Goal: Information Seeking & Learning: Learn about a topic

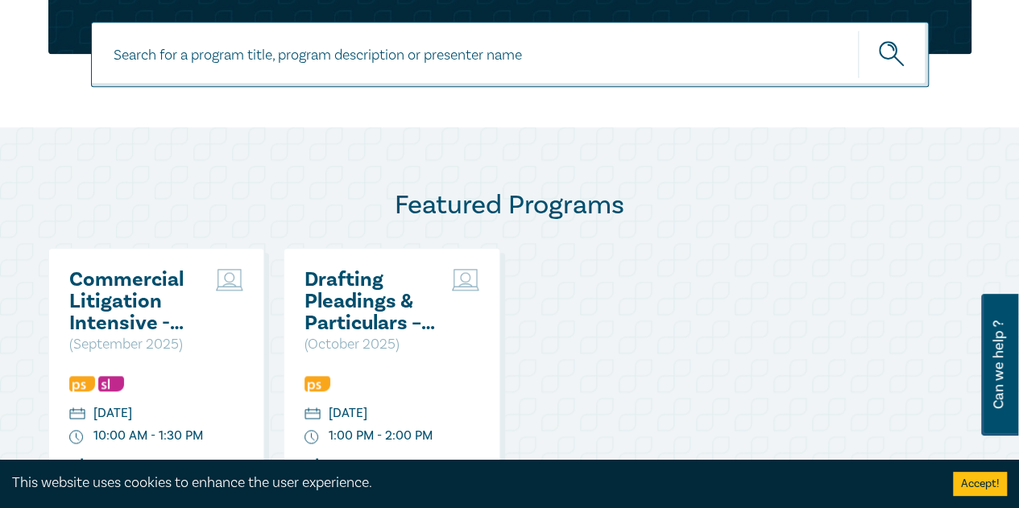
scroll to position [886, 0]
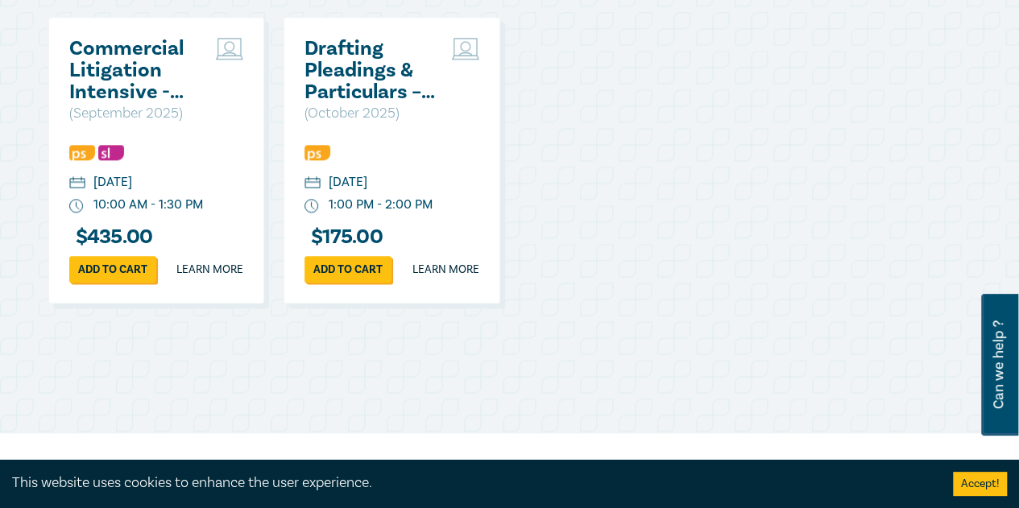
click at [155, 83] on h2 "Commercial Litigation Intensive - Skills and Strategies for Success in Commerci…" at bounding box center [138, 70] width 139 height 65
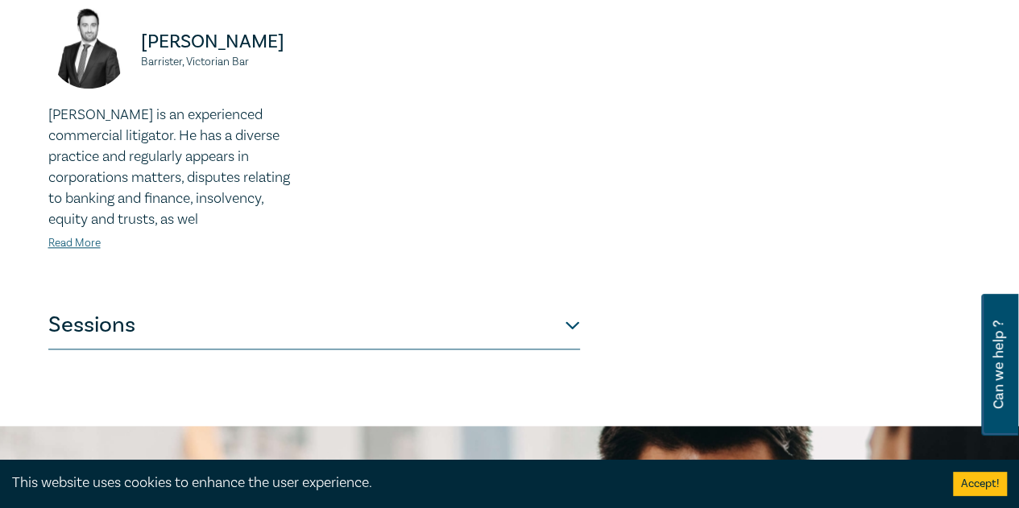
scroll to position [886, 0]
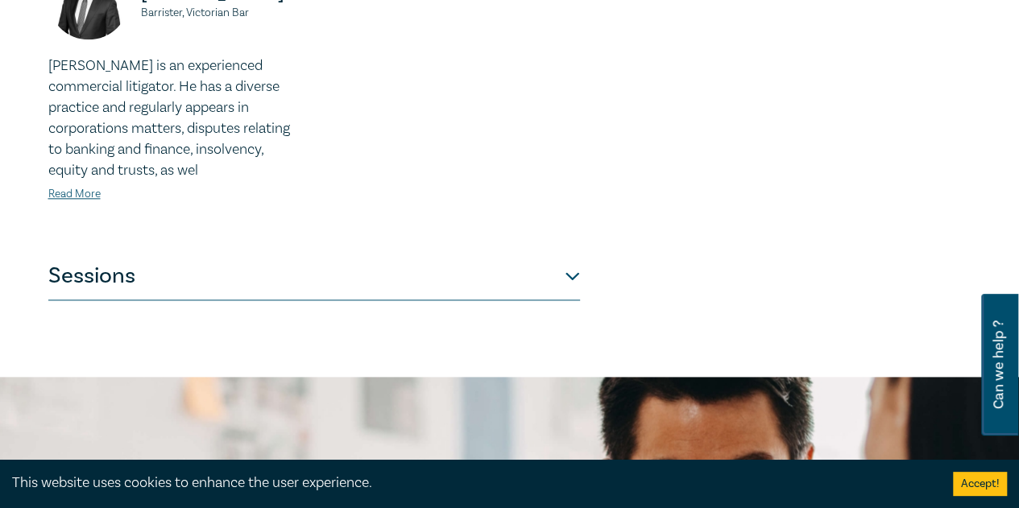
click at [157, 292] on button "Sessions" at bounding box center [314, 276] width 532 height 48
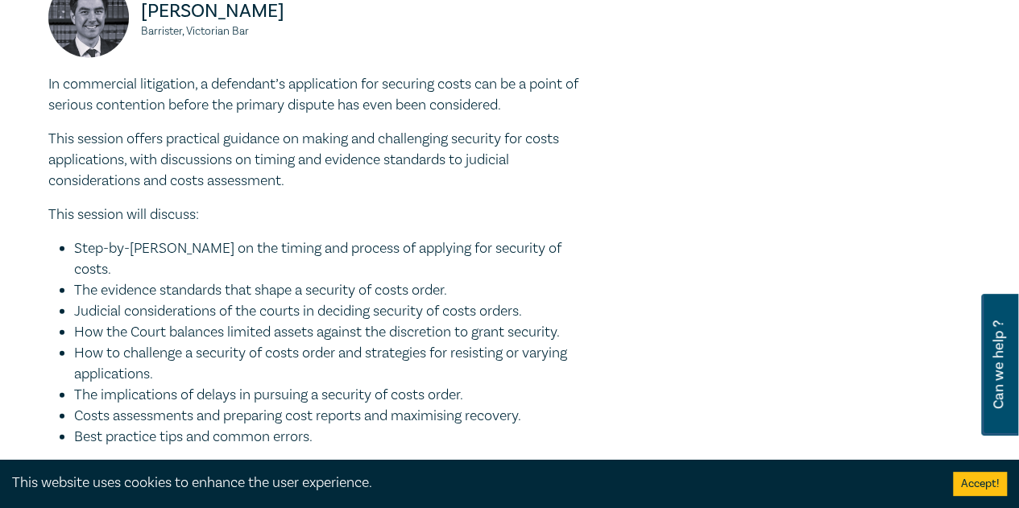
scroll to position [1926, 0]
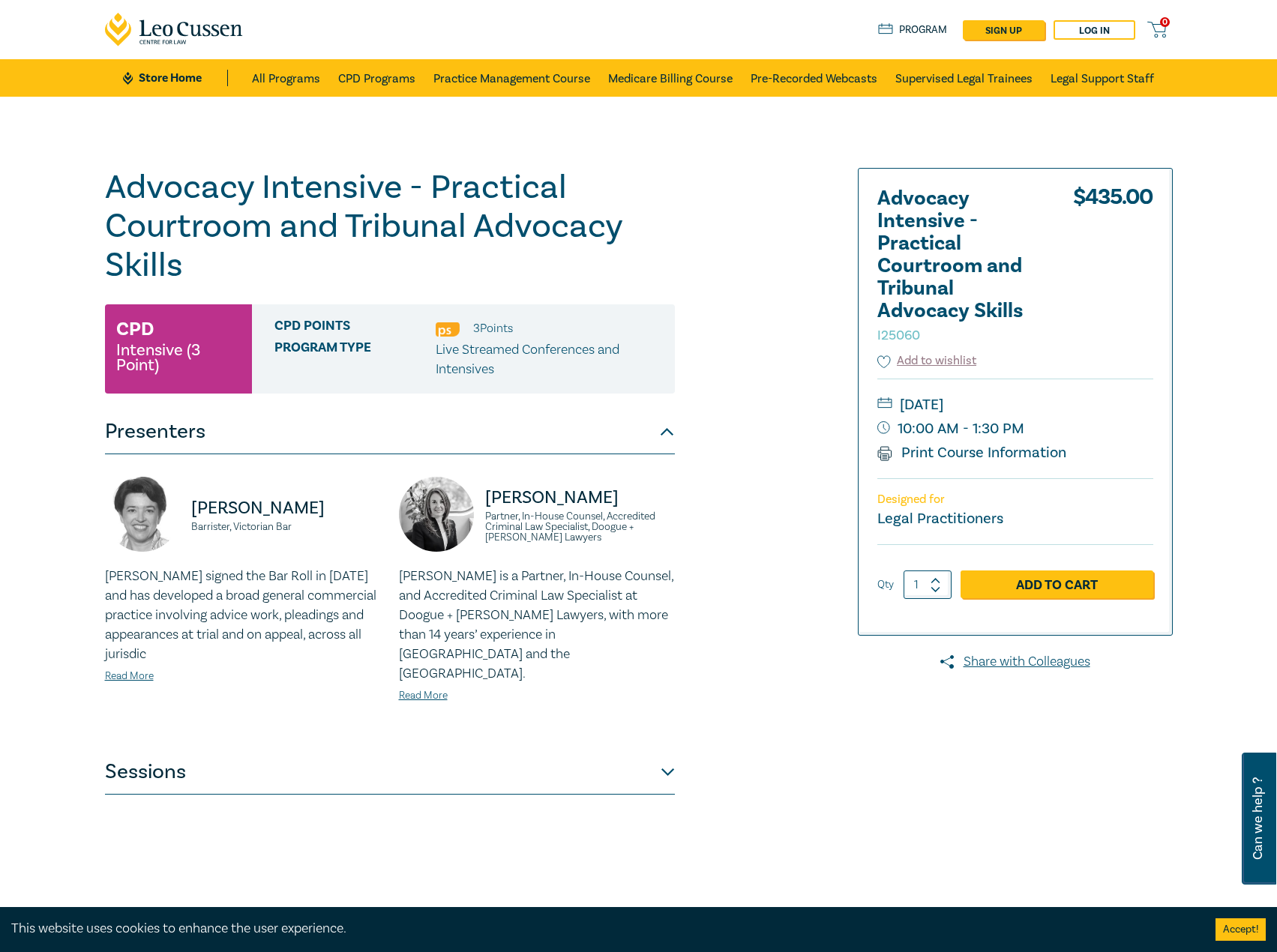
click at [569, 752] on button "Sessions" at bounding box center [390, 771] width 570 height 45
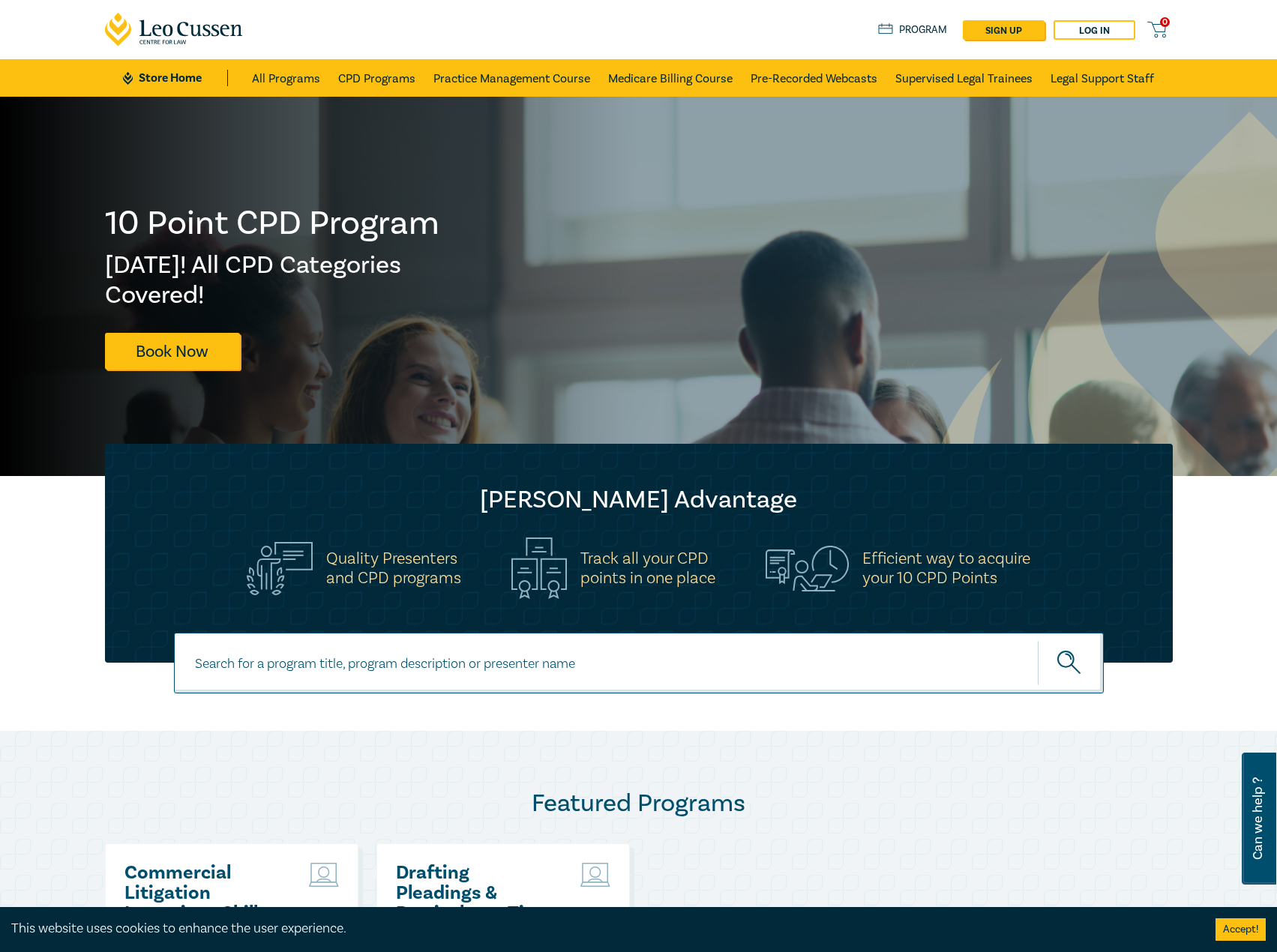
click at [385, 657] on input at bounding box center [638, 663] width 930 height 60
type input "s26309"
click at [1038, 640] on button "submit" at bounding box center [1070, 663] width 66 height 46
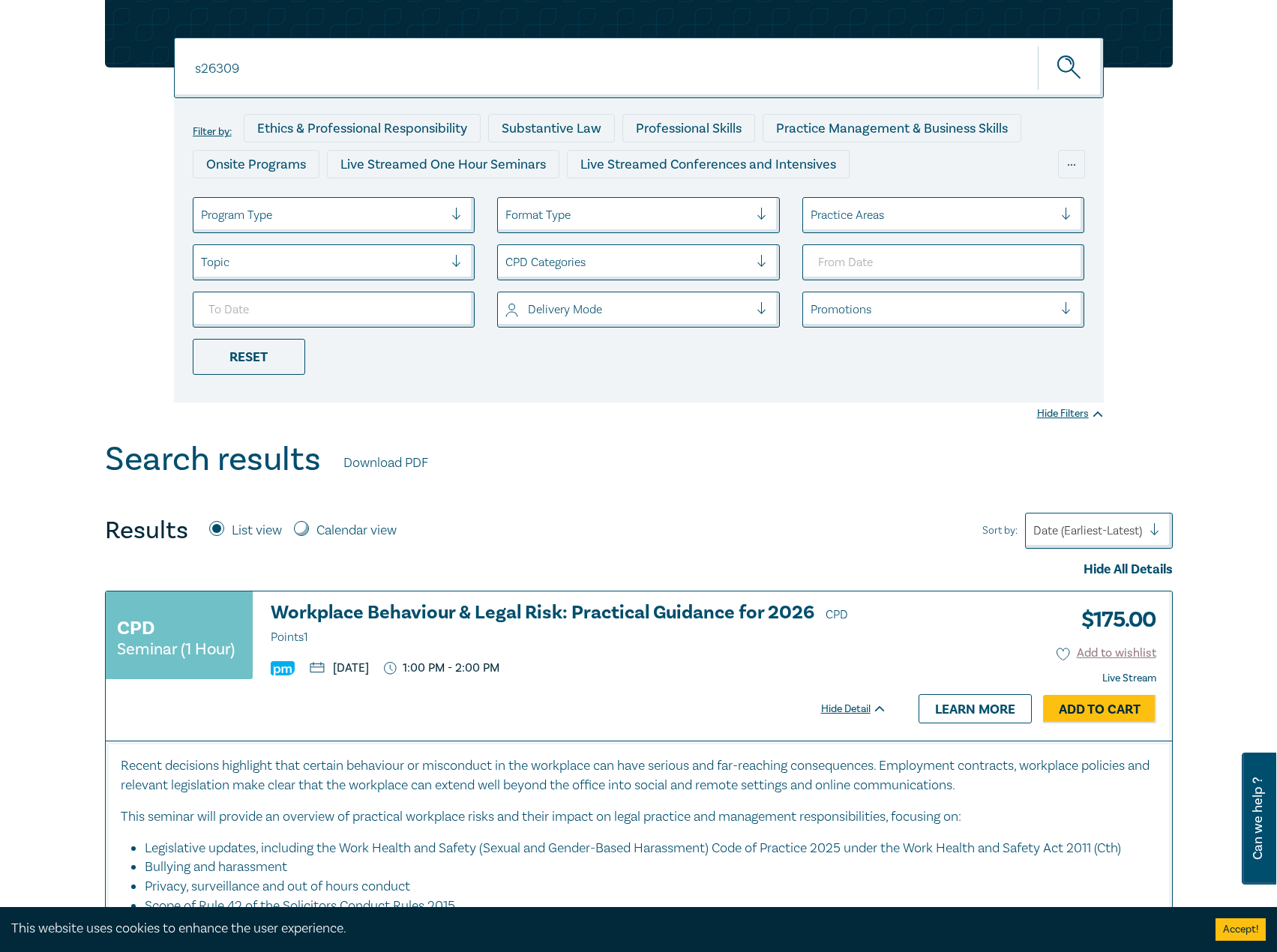
scroll to position [225, 0]
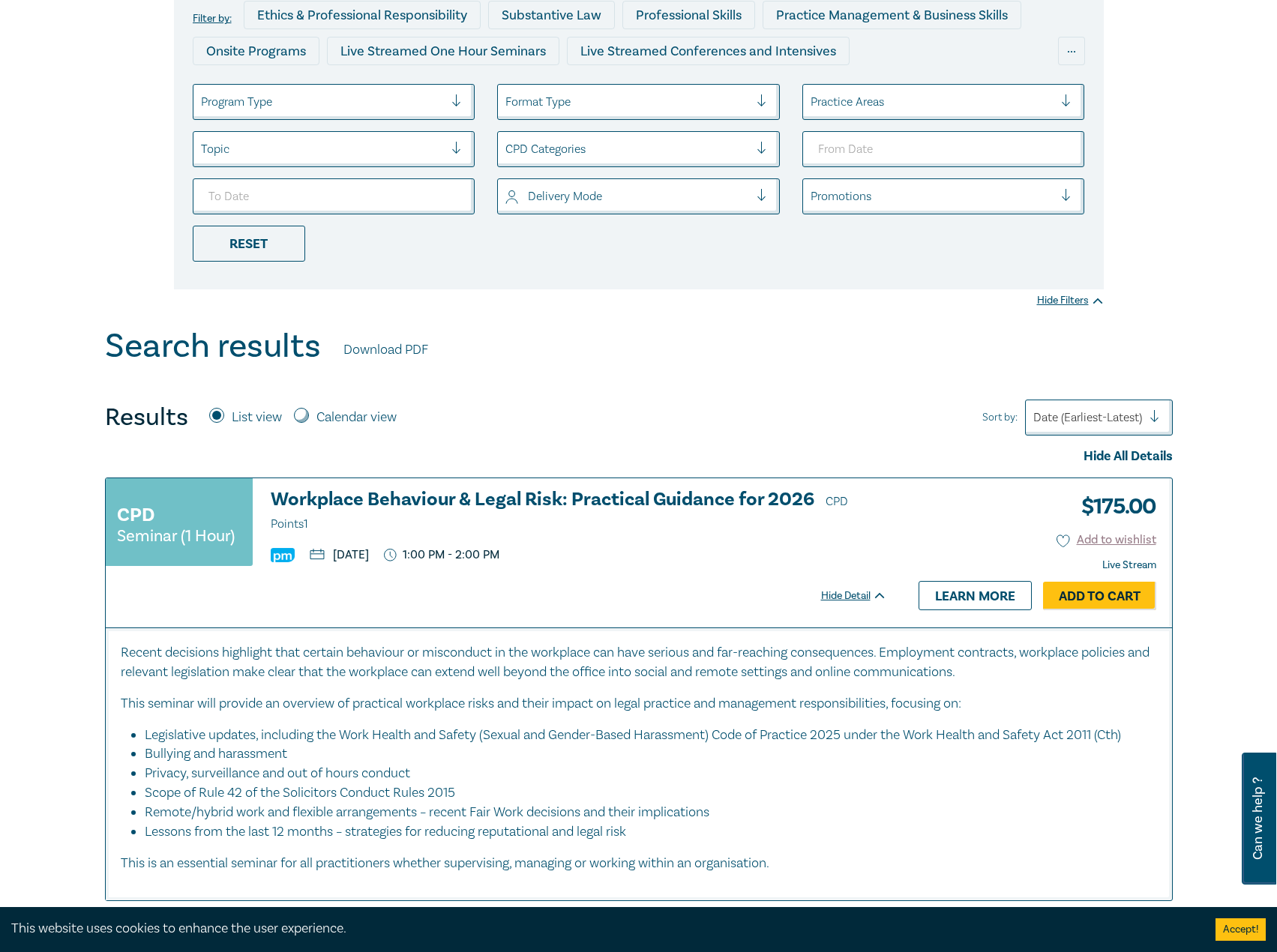
click at [536, 499] on h3 "Workplace Behaviour & Legal Risk: Practical Guidance for 2026 CPD Points 1" at bounding box center [579, 512] width 616 height 45
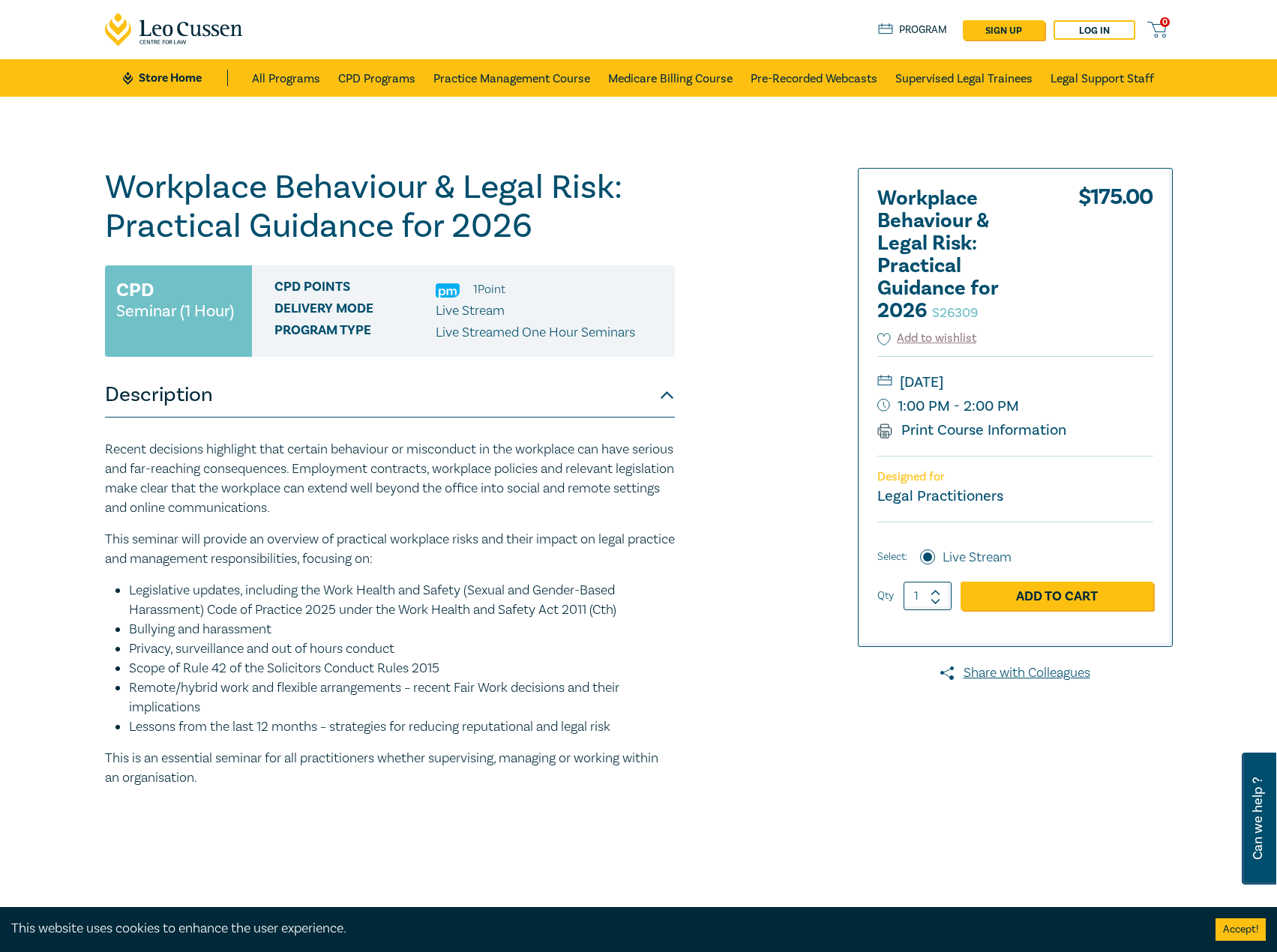
drag, startPoint x: 553, startPoint y: 1, endPoint x: 278, endPoint y: 104, distance: 293.7
click at [278, 104] on div "Workplace Behaviour & Legal Risk: Practical Guidance for 2026 S26309 CPD Semina…" at bounding box center [638, 543] width 1277 height 892
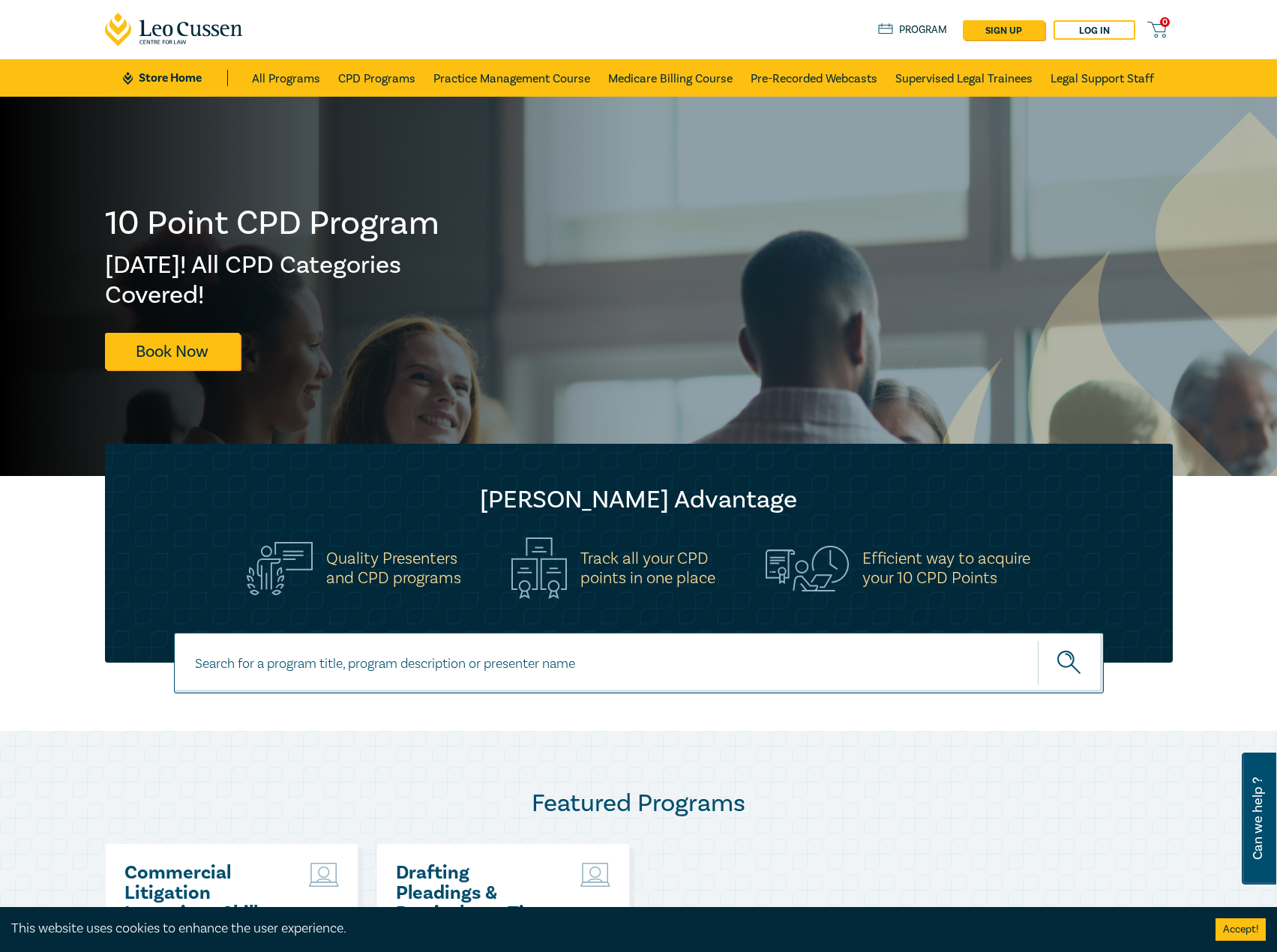
drag, startPoint x: 0, startPoint y: 0, endPoint x: 49, endPoint y: 518, distance: 520.3
click at [47, 516] on div "Leo Cussen Advantage Quality Presenters and CPD programs Track all your CPD poi…" at bounding box center [638, 553] width 1277 height 219
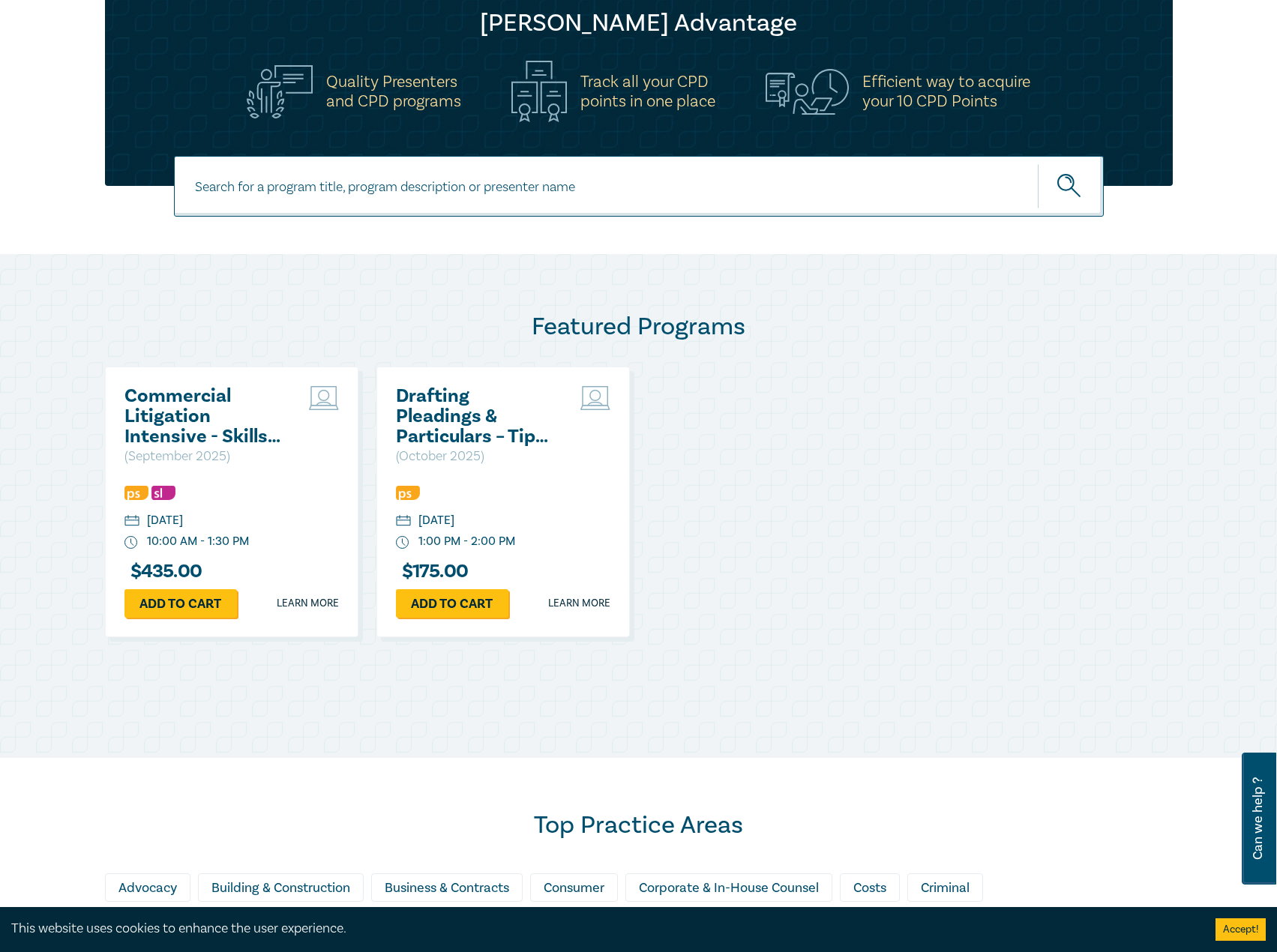
scroll to position [675, 0]
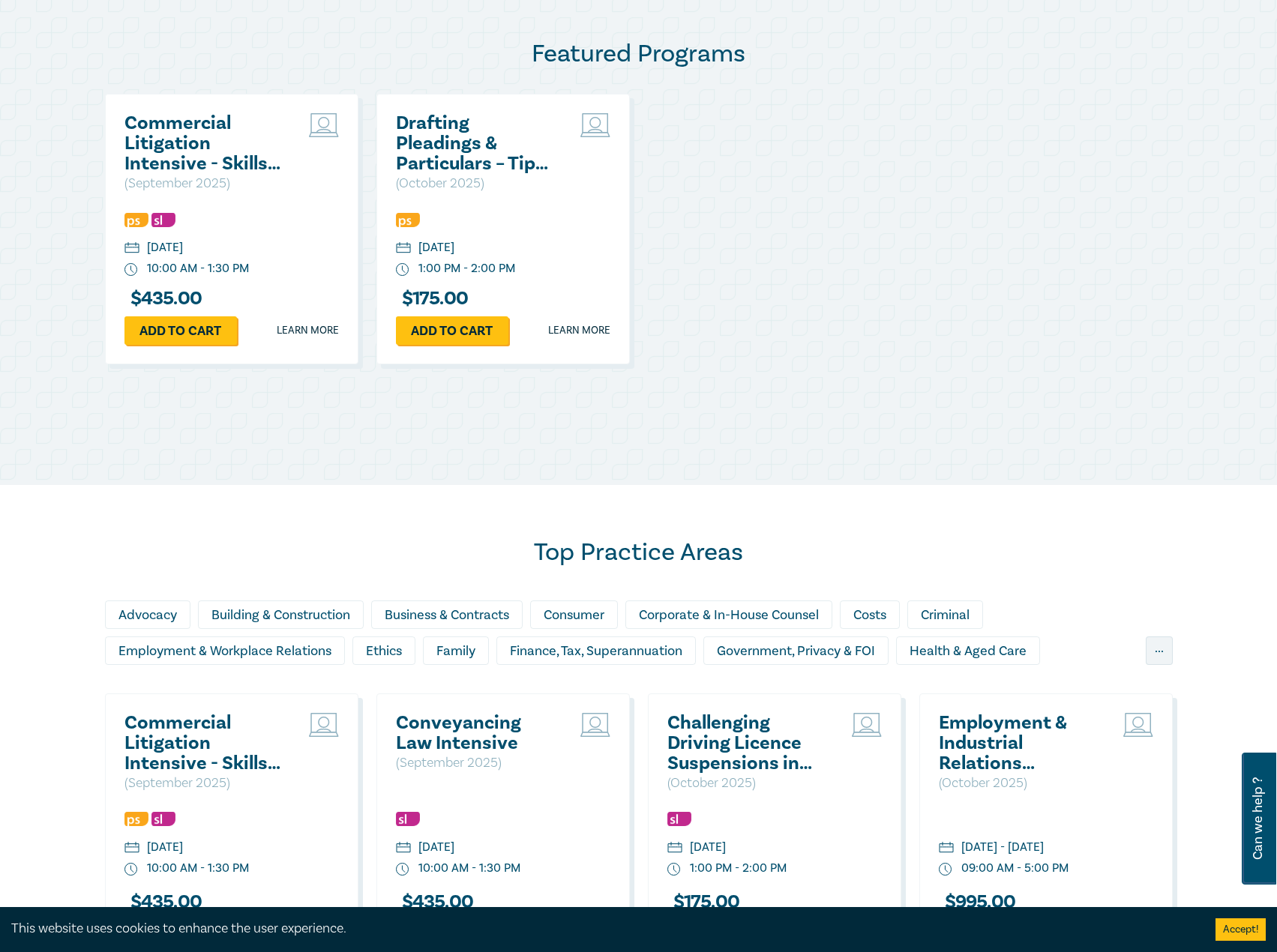
click at [200, 726] on h2 "Commercial Litigation Intensive - Skills and Strategies for Success in Commerci…" at bounding box center [205, 743] width 161 height 60
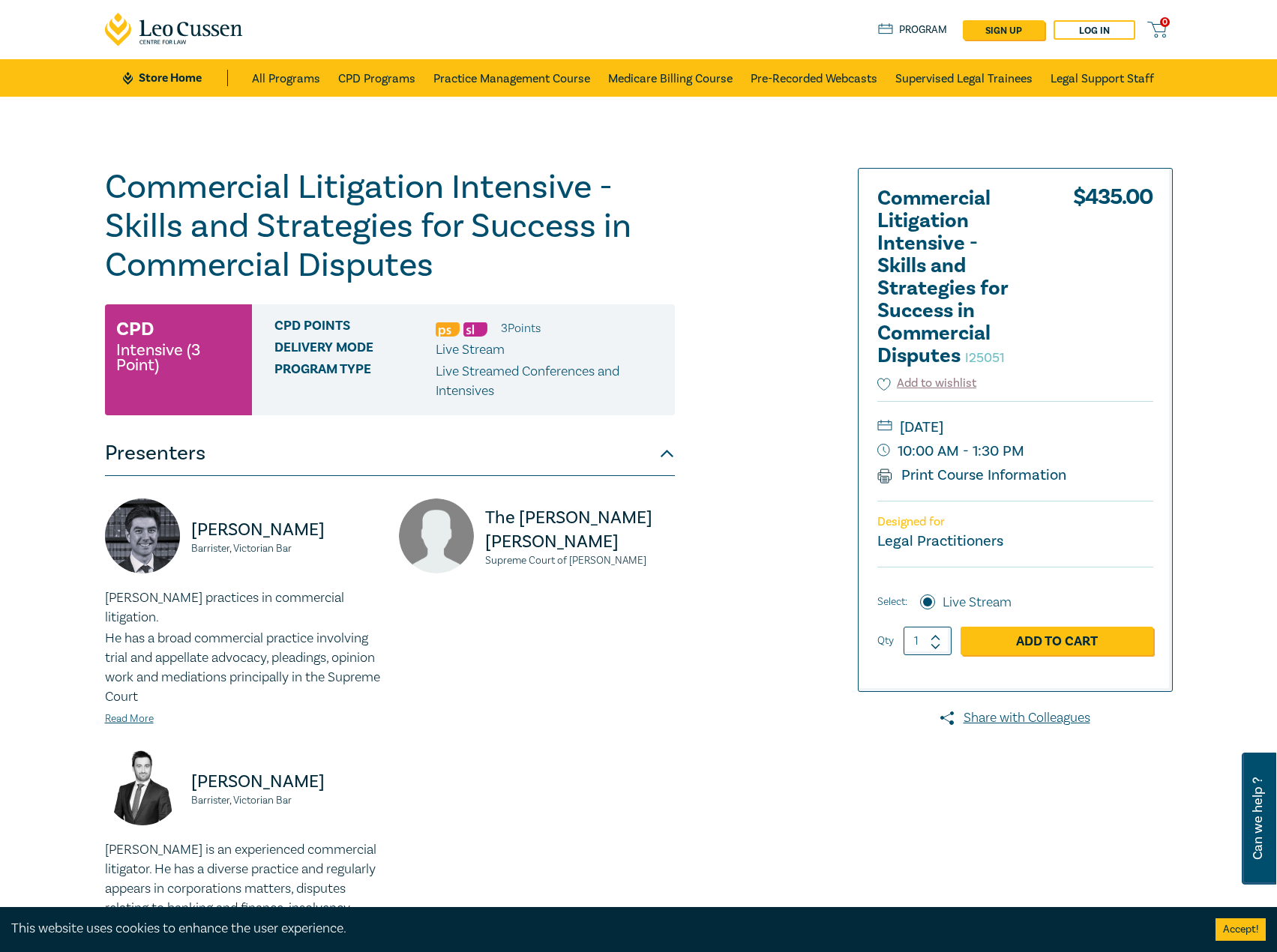
scroll to position [375, 0]
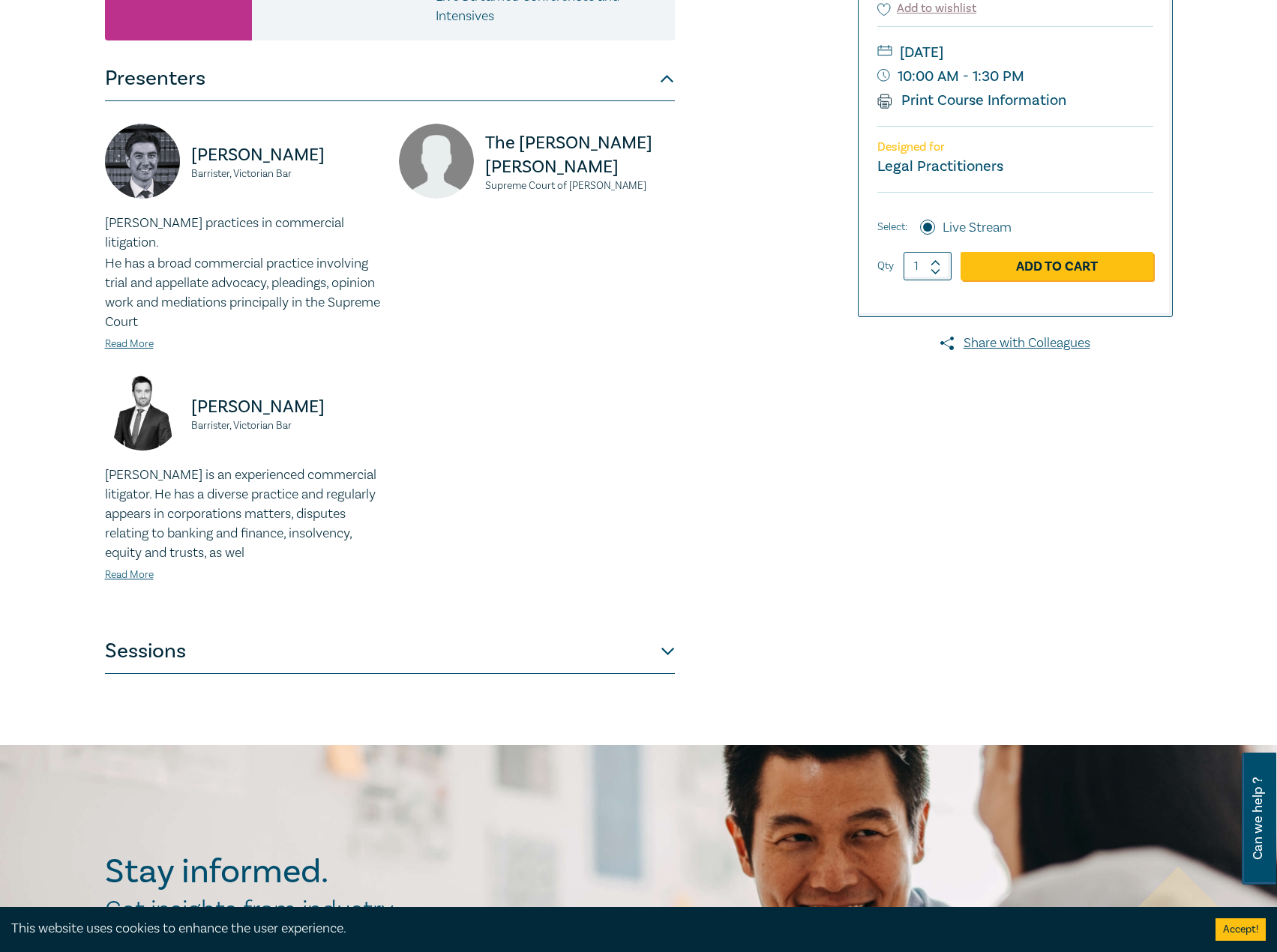
click at [599, 643] on button "Sessions" at bounding box center [390, 651] width 570 height 45
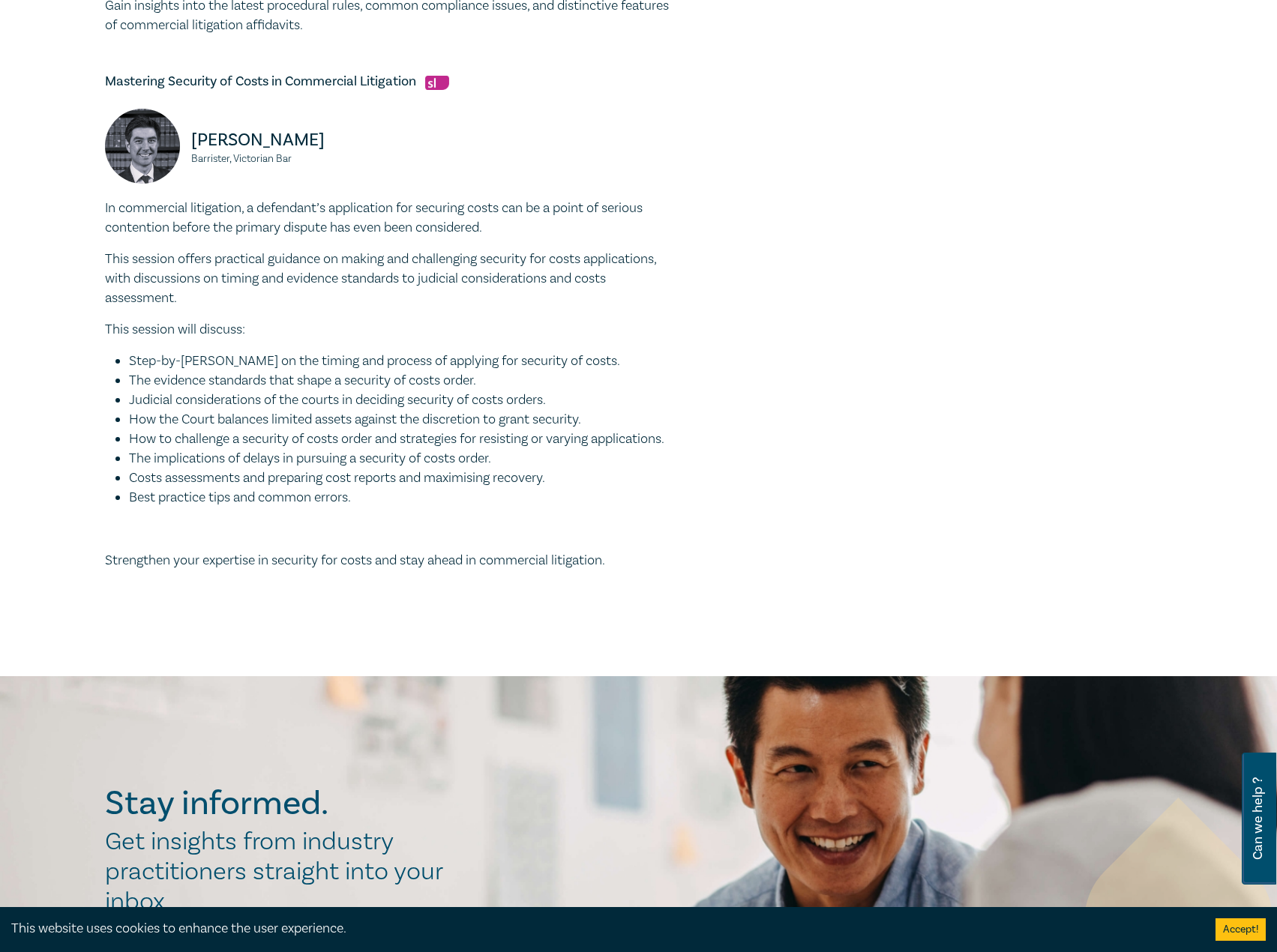
scroll to position [1574, 0]
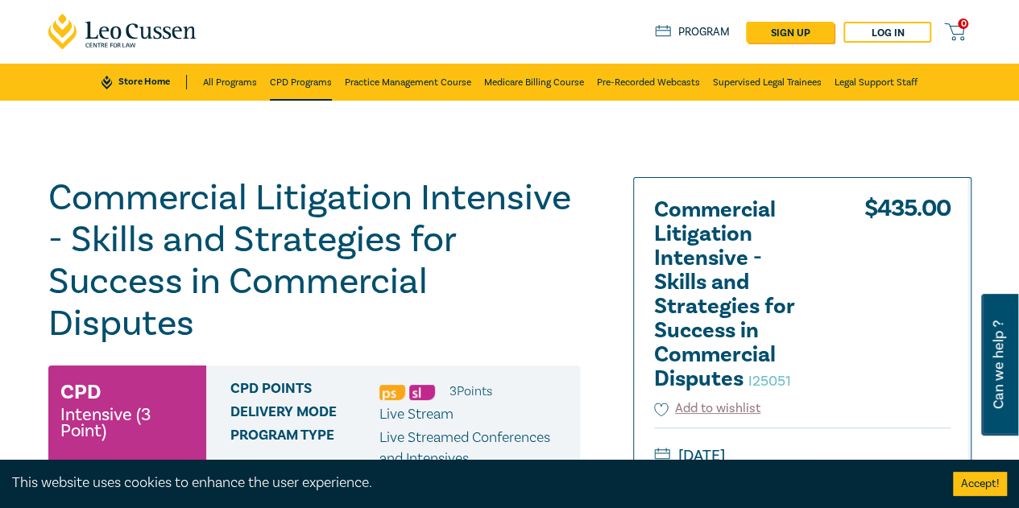
click at [321, 86] on link "CPD Programs" at bounding box center [301, 82] width 62 height 37
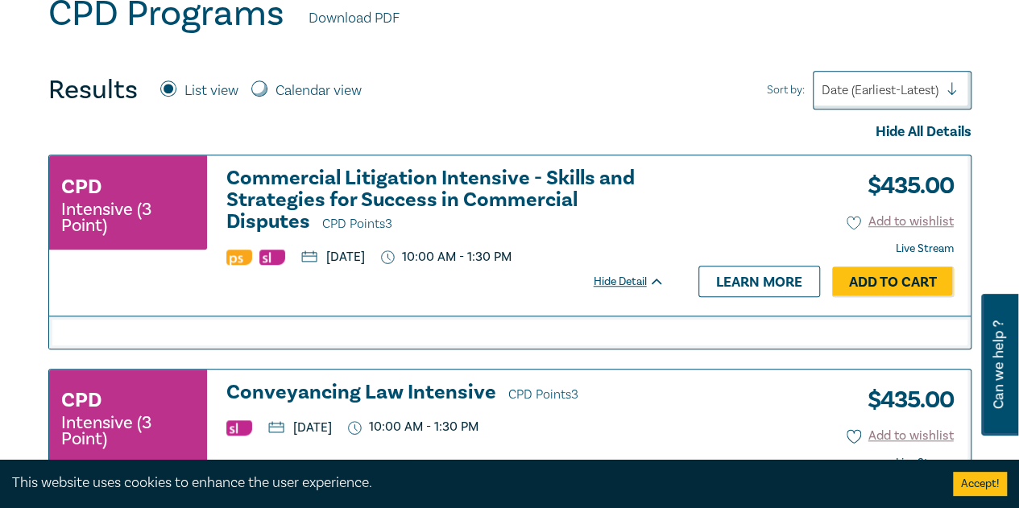
scroll to position [644, 0]
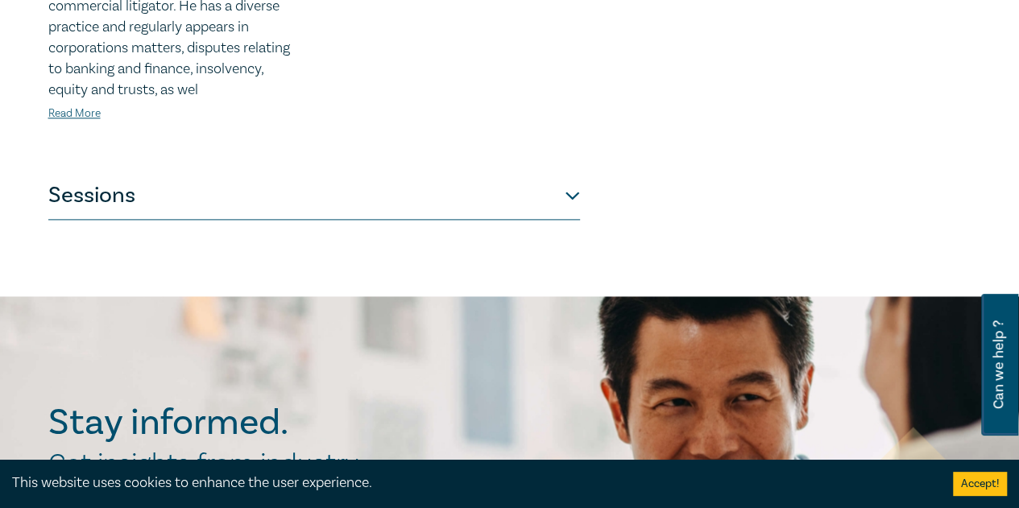
scroll to position [1047, 0]
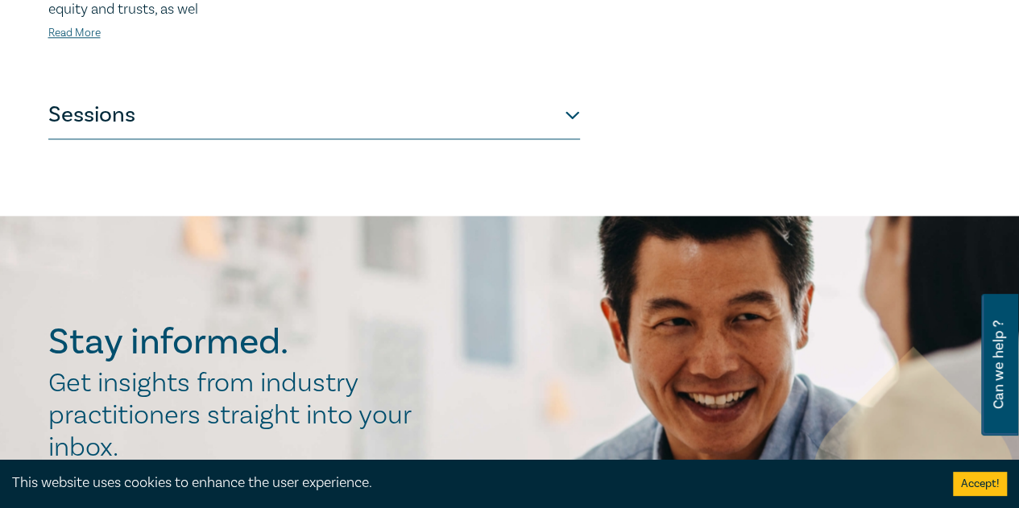
click at [420, 122] on button "Sessions" at bounding box center [314, 115] width 532 height 48
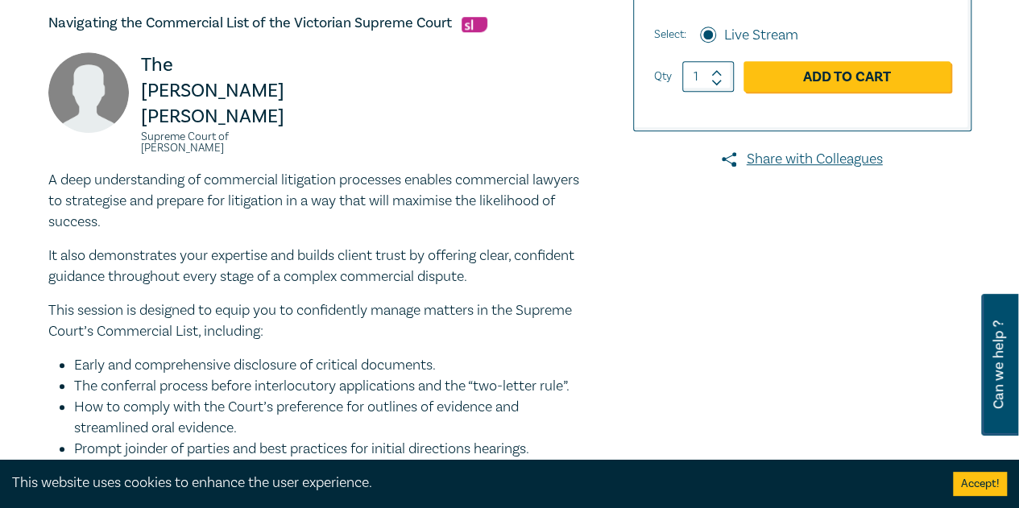
scroll to position [584, 0]
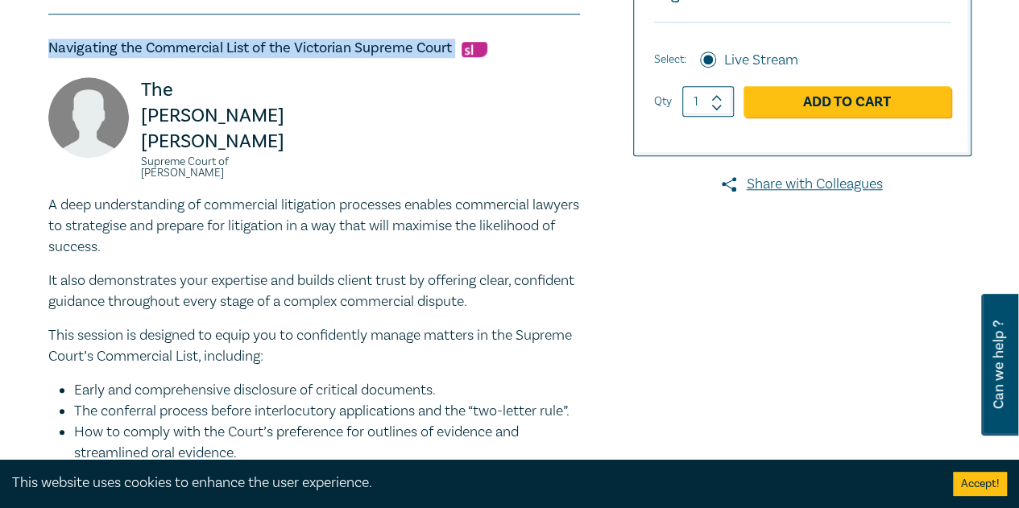
drag, startPoint x: 455, startPoint y: 49, endPoint x: 23, endPoint y: 48, distance: 432.5
copy h5 "Navigating the Commercial List of the Victorian Supreme Court"
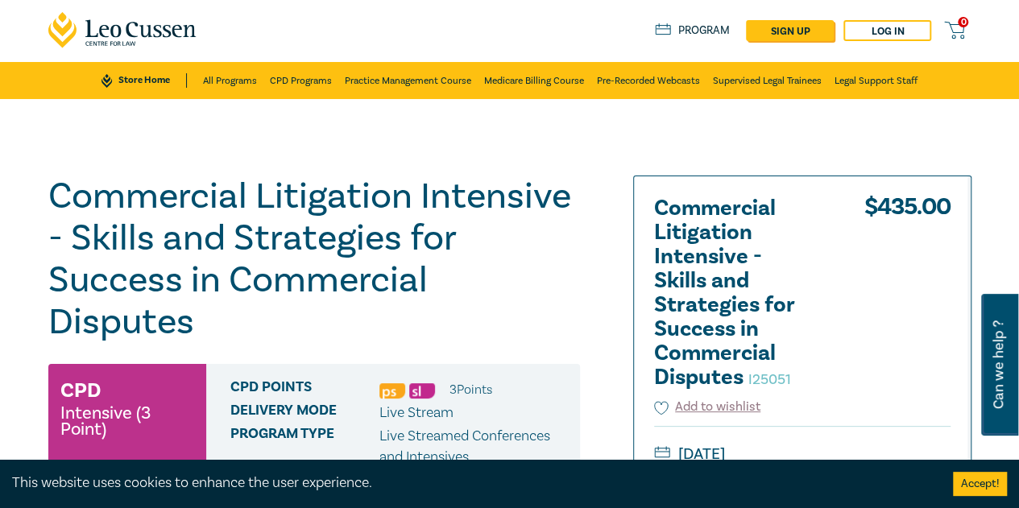
scroll to position [0, 0]
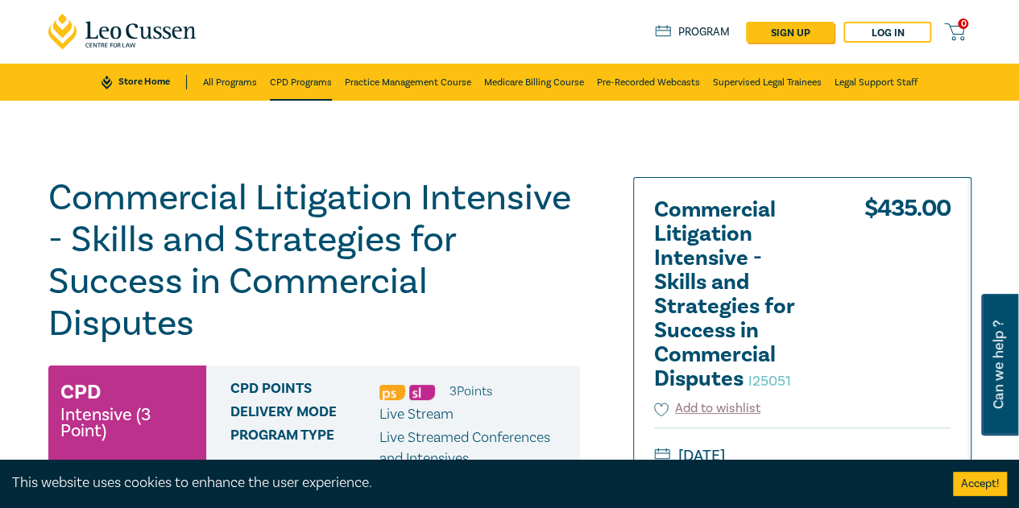
click at [297, 84] on link "CPD Programs" at bounding box center [301, 82] width 62 height 37
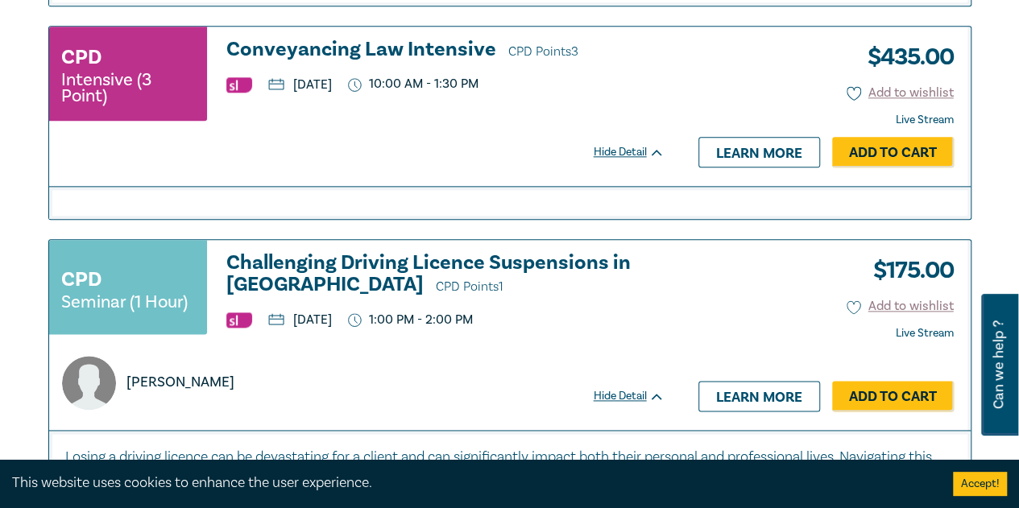
scroll to position [445, 0]
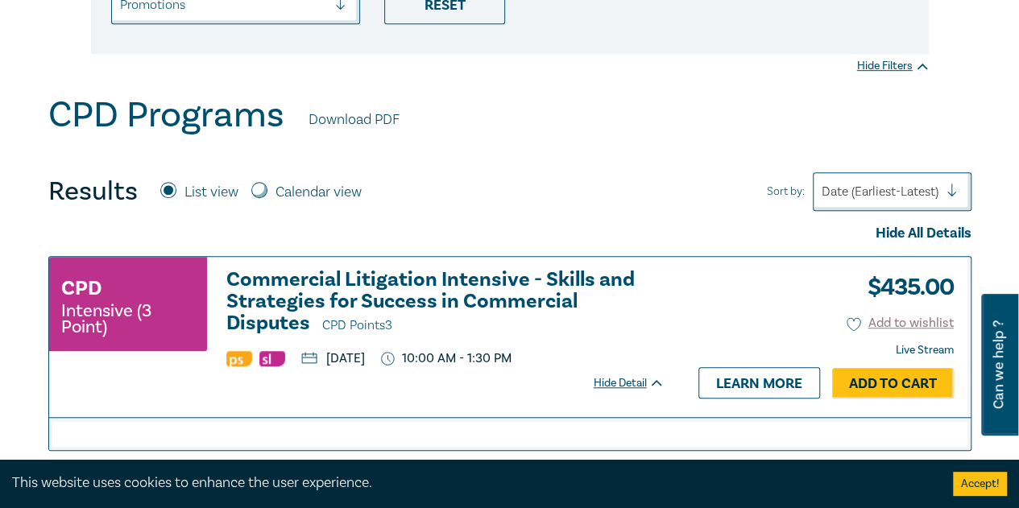
click at [495, 277] on h3 "Commercial Litigation Intensive - Skills and Strategies for Success in Commerci…" at bounding box center [445, 303] width 438 height 68
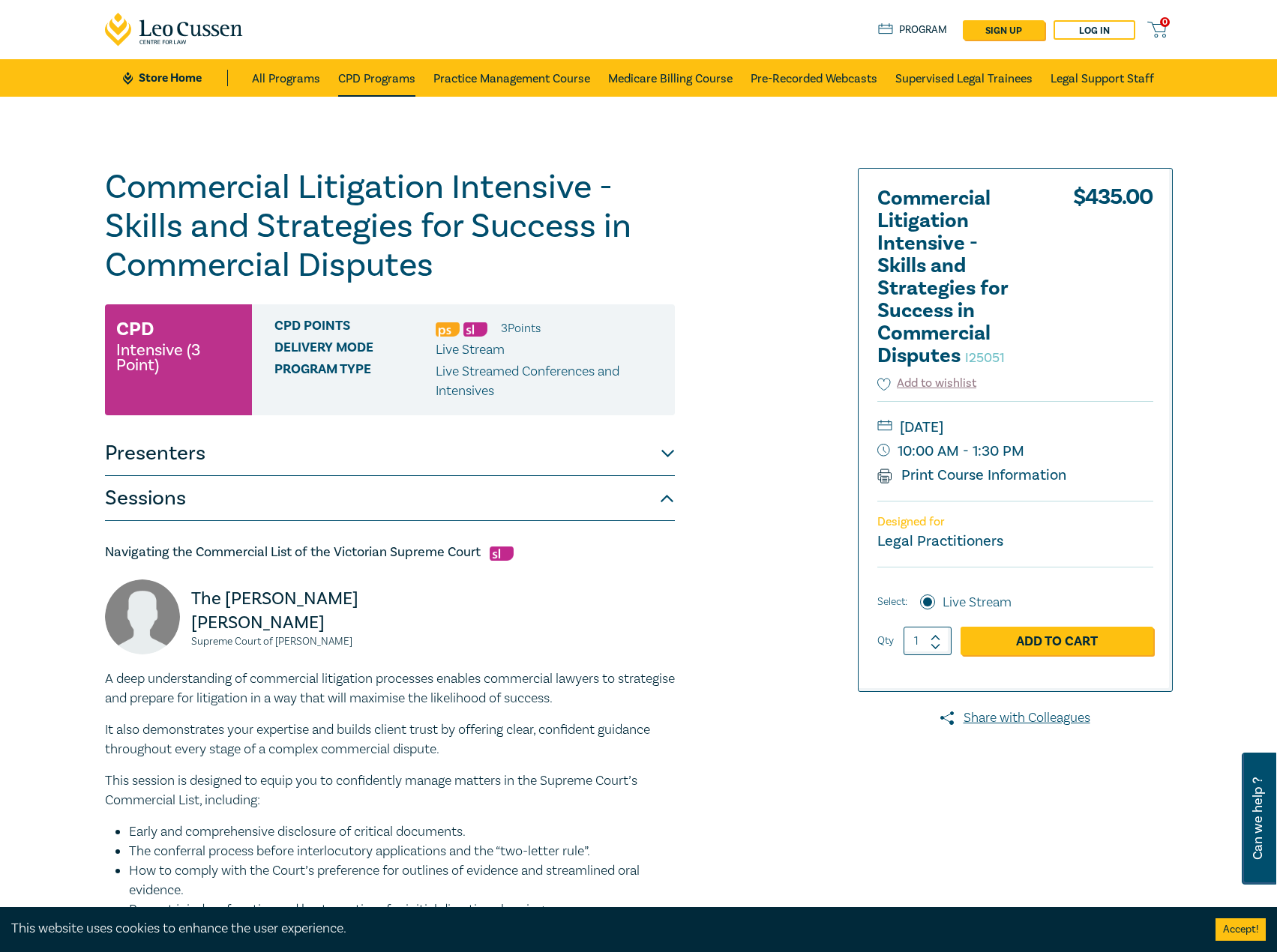
click at [393, 61] on link "CPD Programs" at bounding box center [376, 78] width 77 height 37
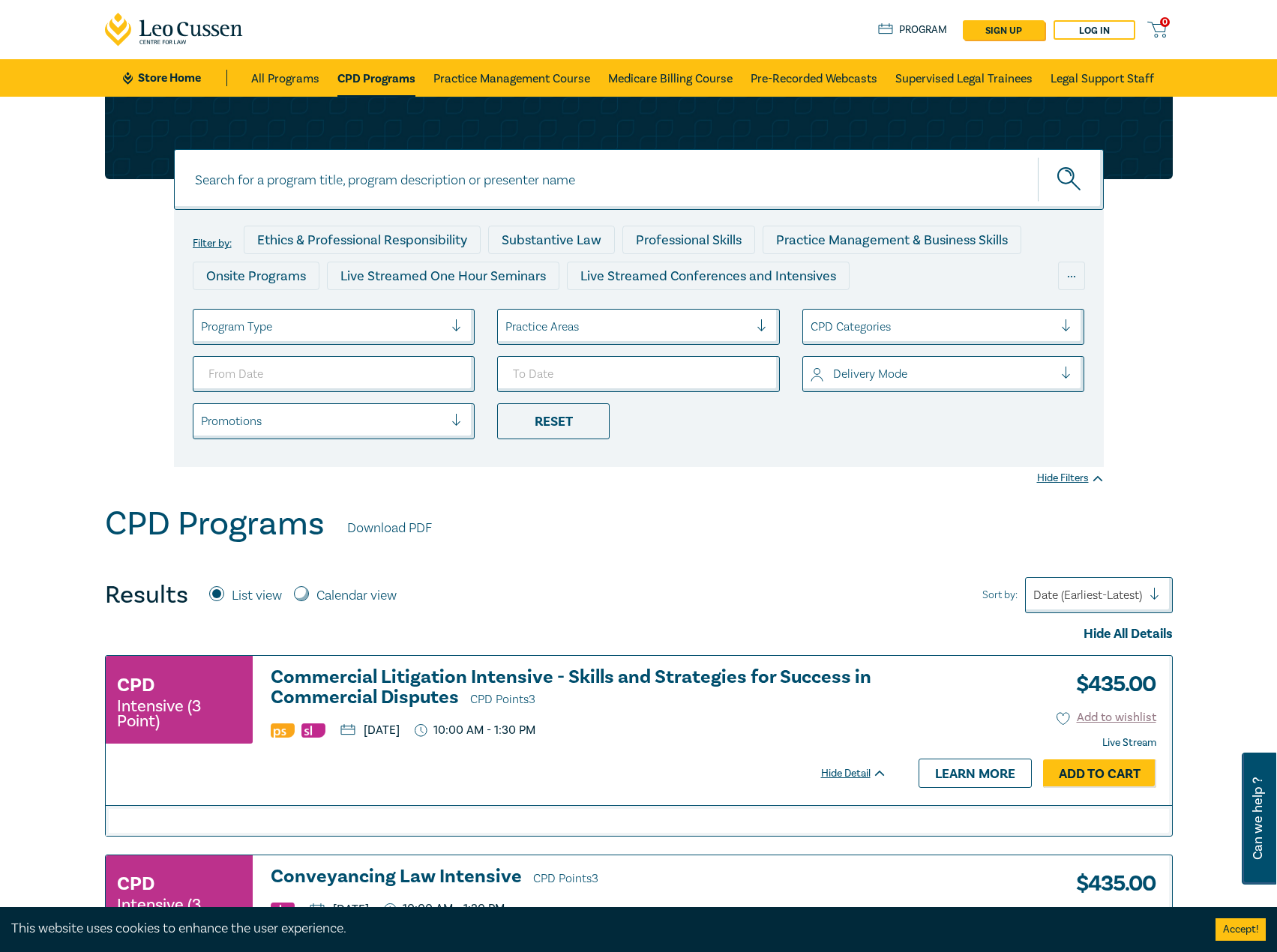
click at [641, 183] on input at bounding box center [638, 179] width 930 height 60
type input "i26000"
click at [1038, 156] on button "submit" at bounding box center [1070, 179] width 66 height 46
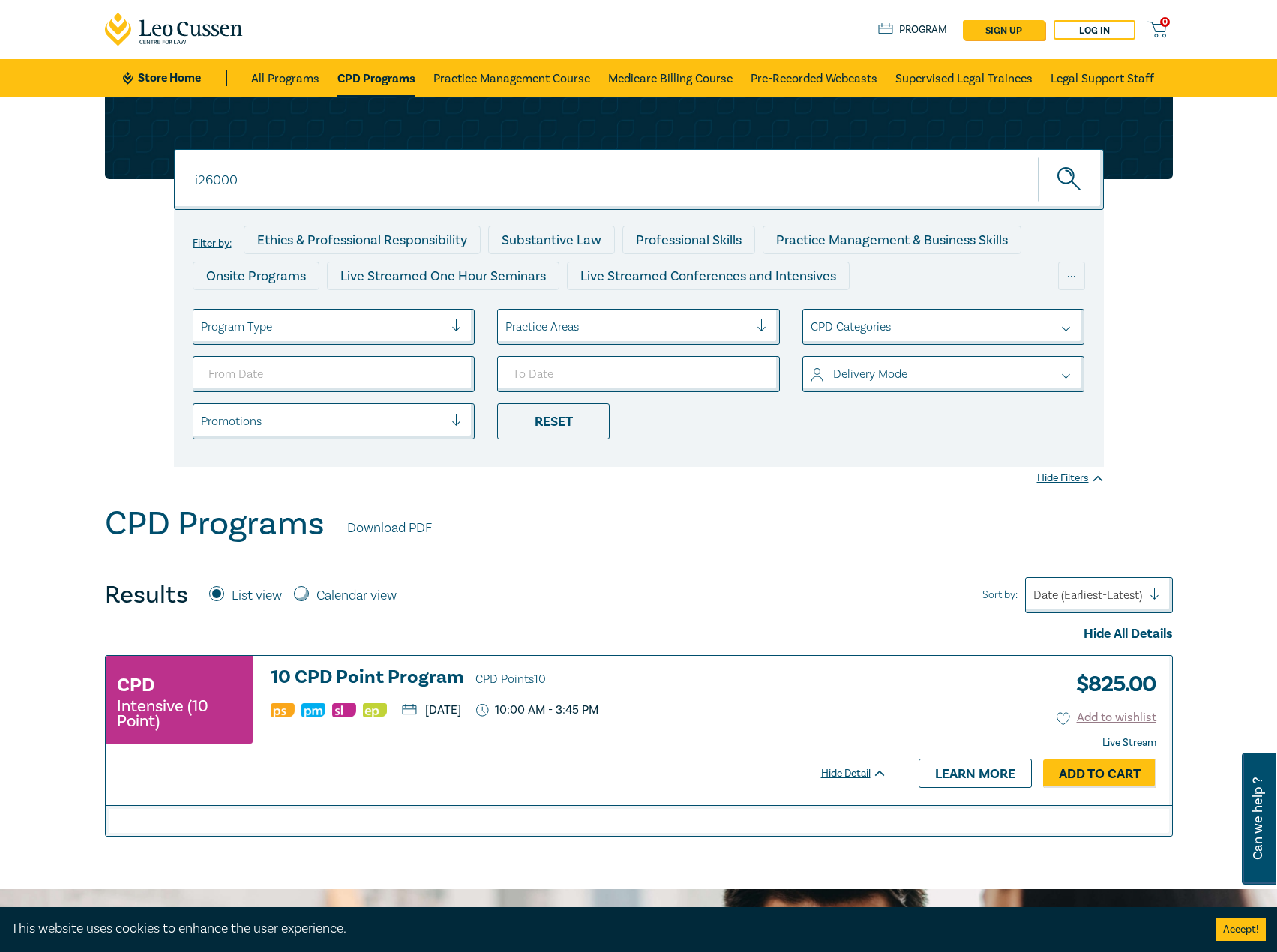
click at [395, 673] on h3 "10 CPD Point Program CPD Points 10" at bounding box center [579, 678] width 616 height 22
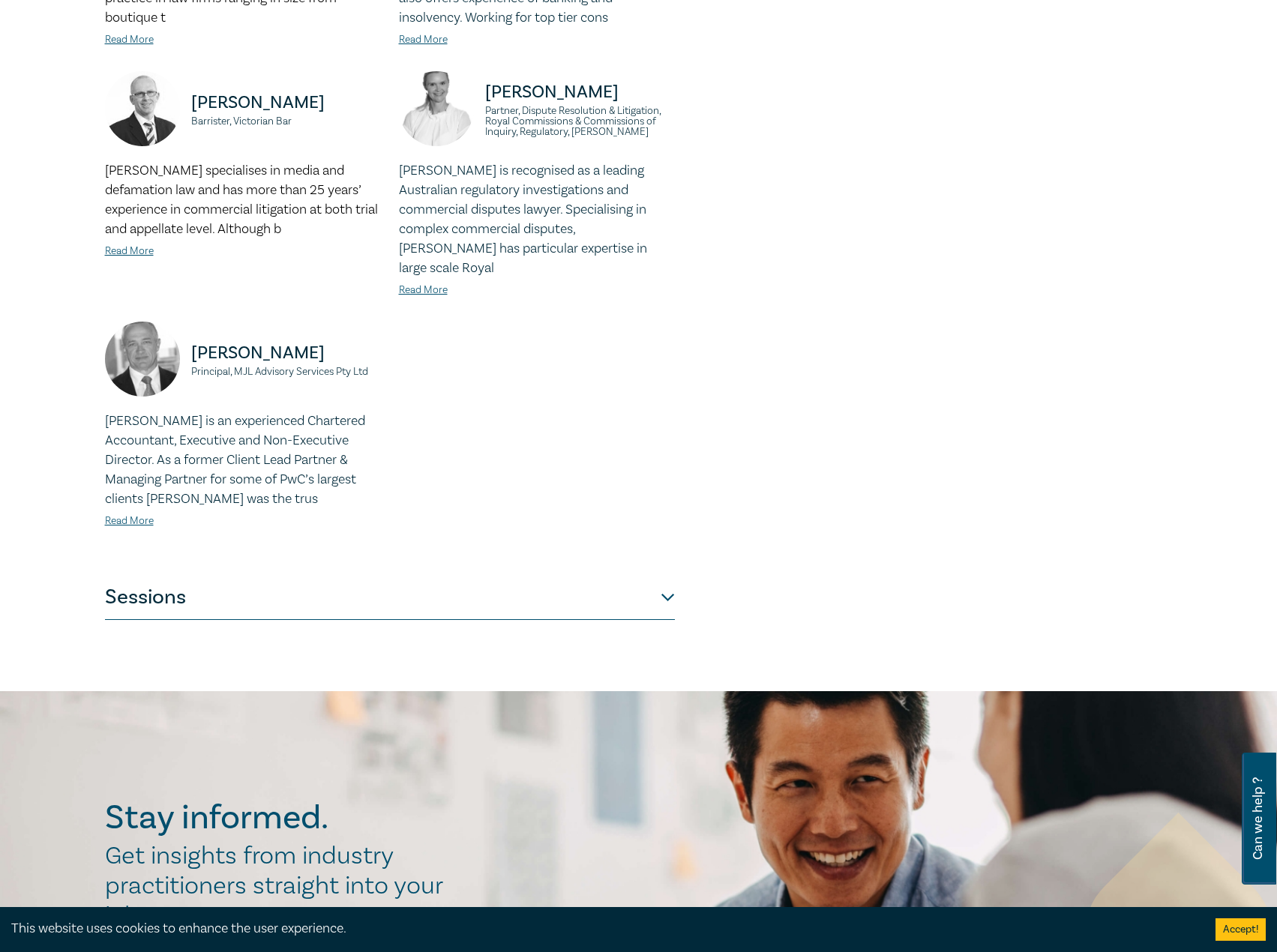
click at [442, 596] on button "Sessions" at bounding box center [390, 597] width 570 height 45
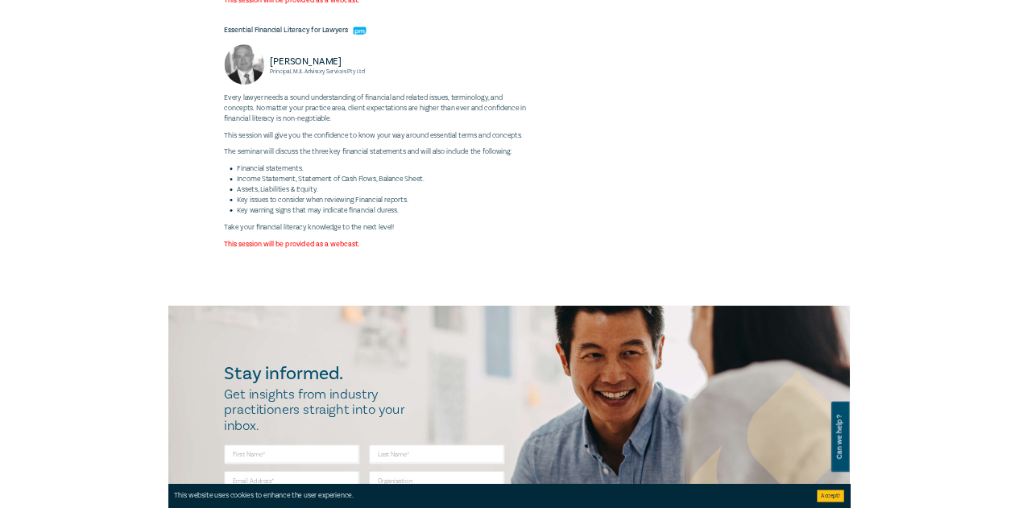
scroll to position [4994, 0]
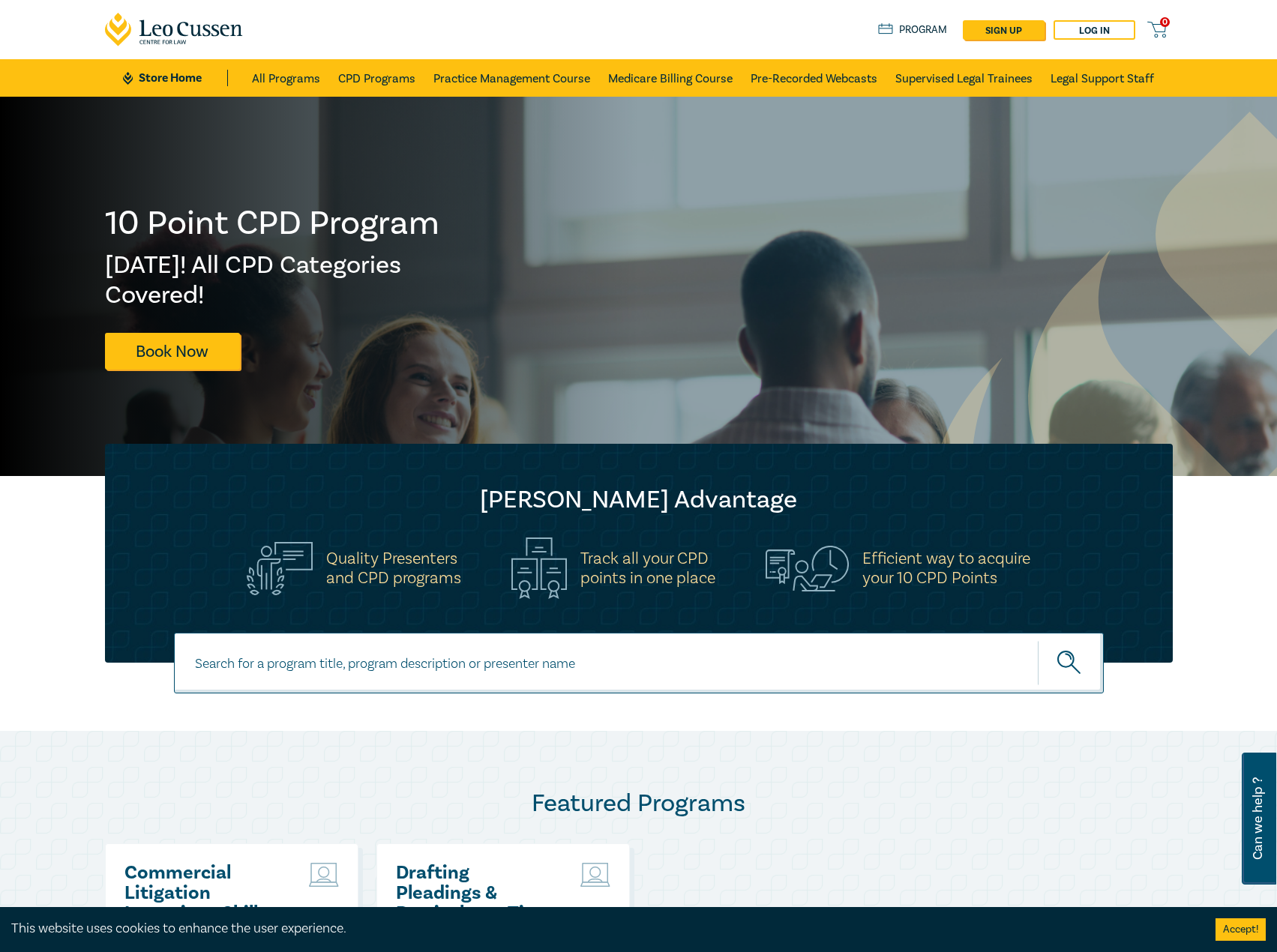
click at [382, 649] on input at bounding box center [638, 663] width 930 height 60
type input "i25047"
click at [1038, 640] on button "submit" at bounding box center [1070, 663] width 66 height 46
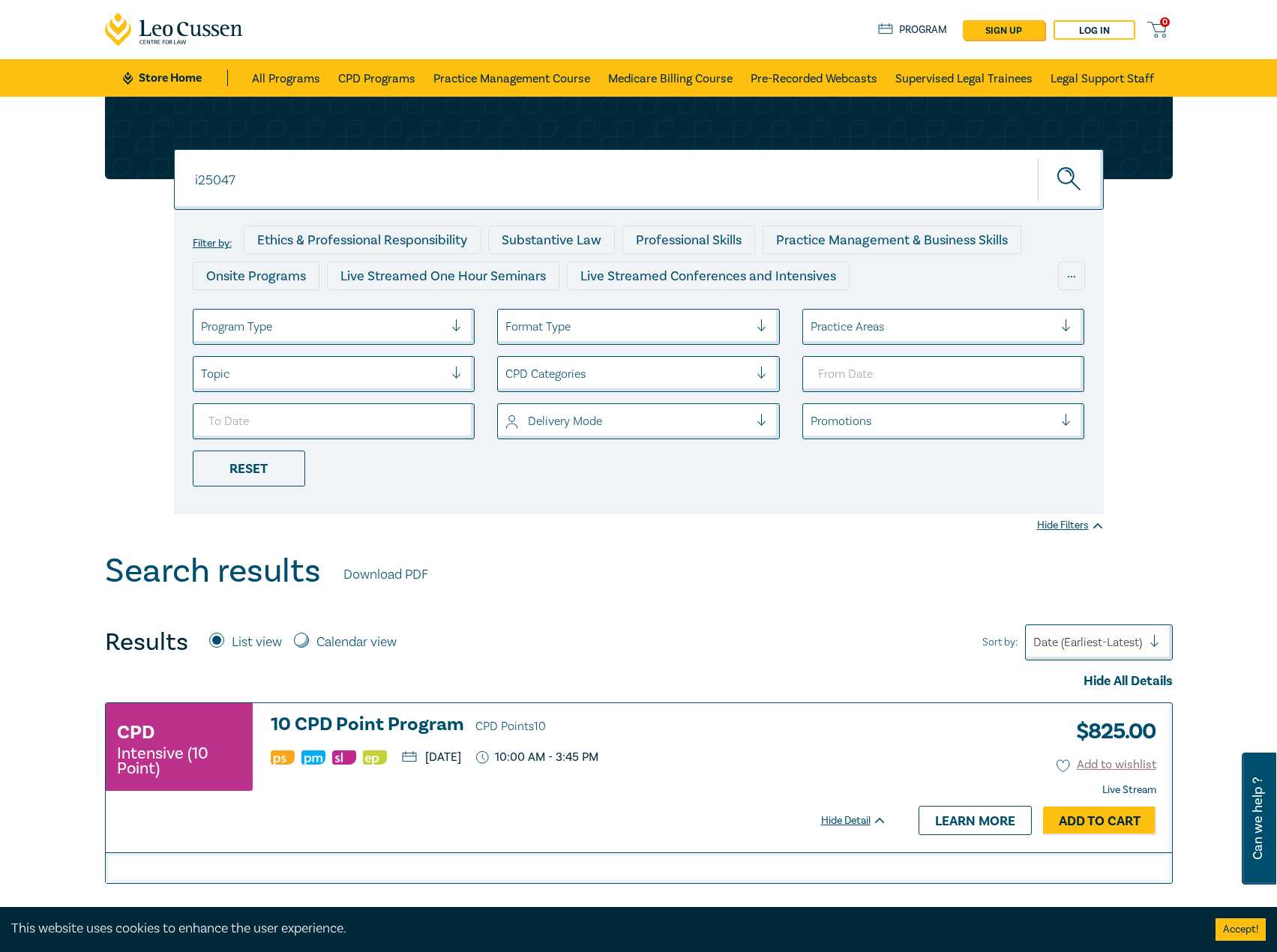
click at [422, 723] on h3 "10 CPD Point Program CPD Points 10" at bounding box center [579, 726] width 616 height 22
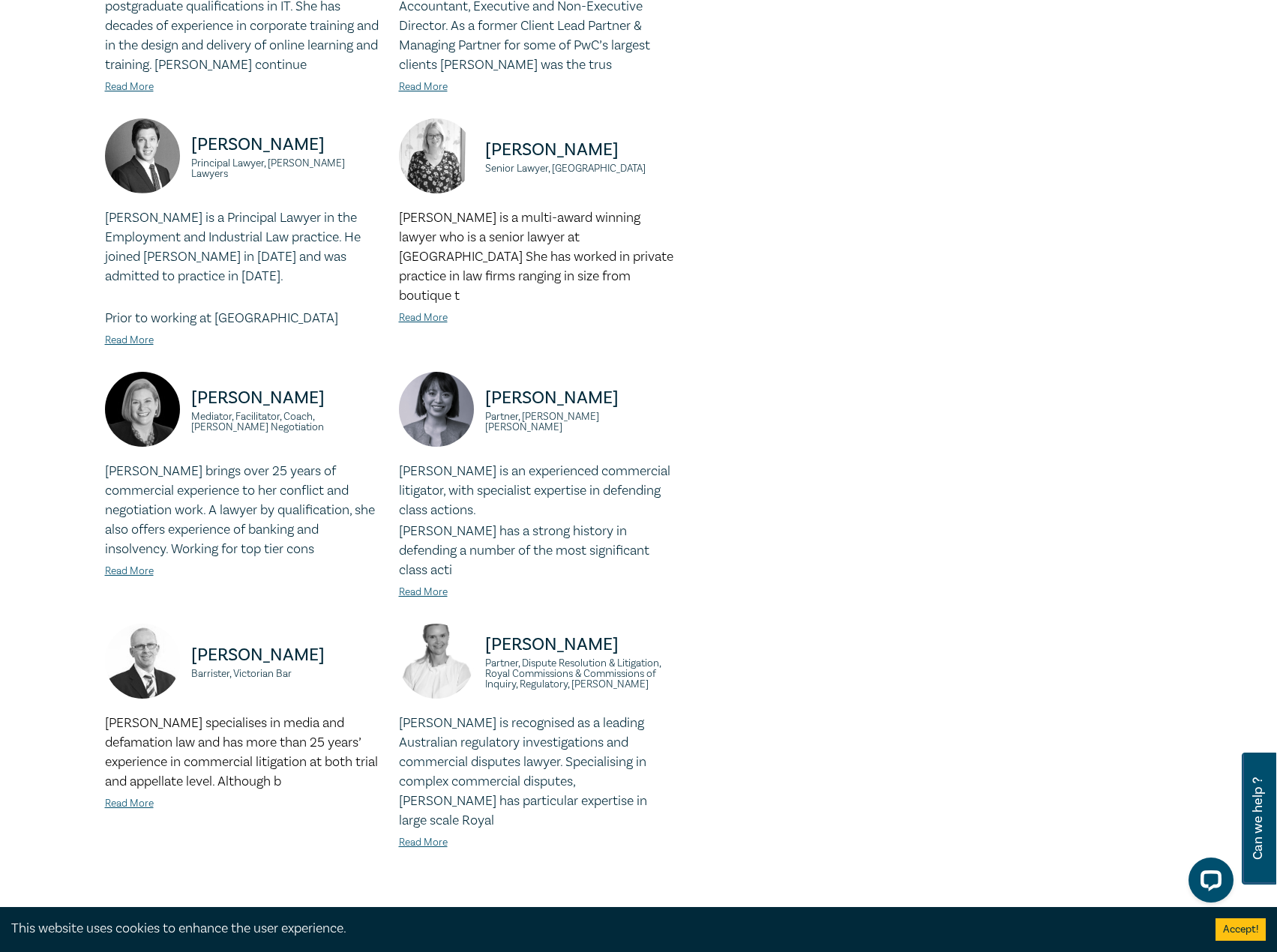
scroll to position [1124, 0]
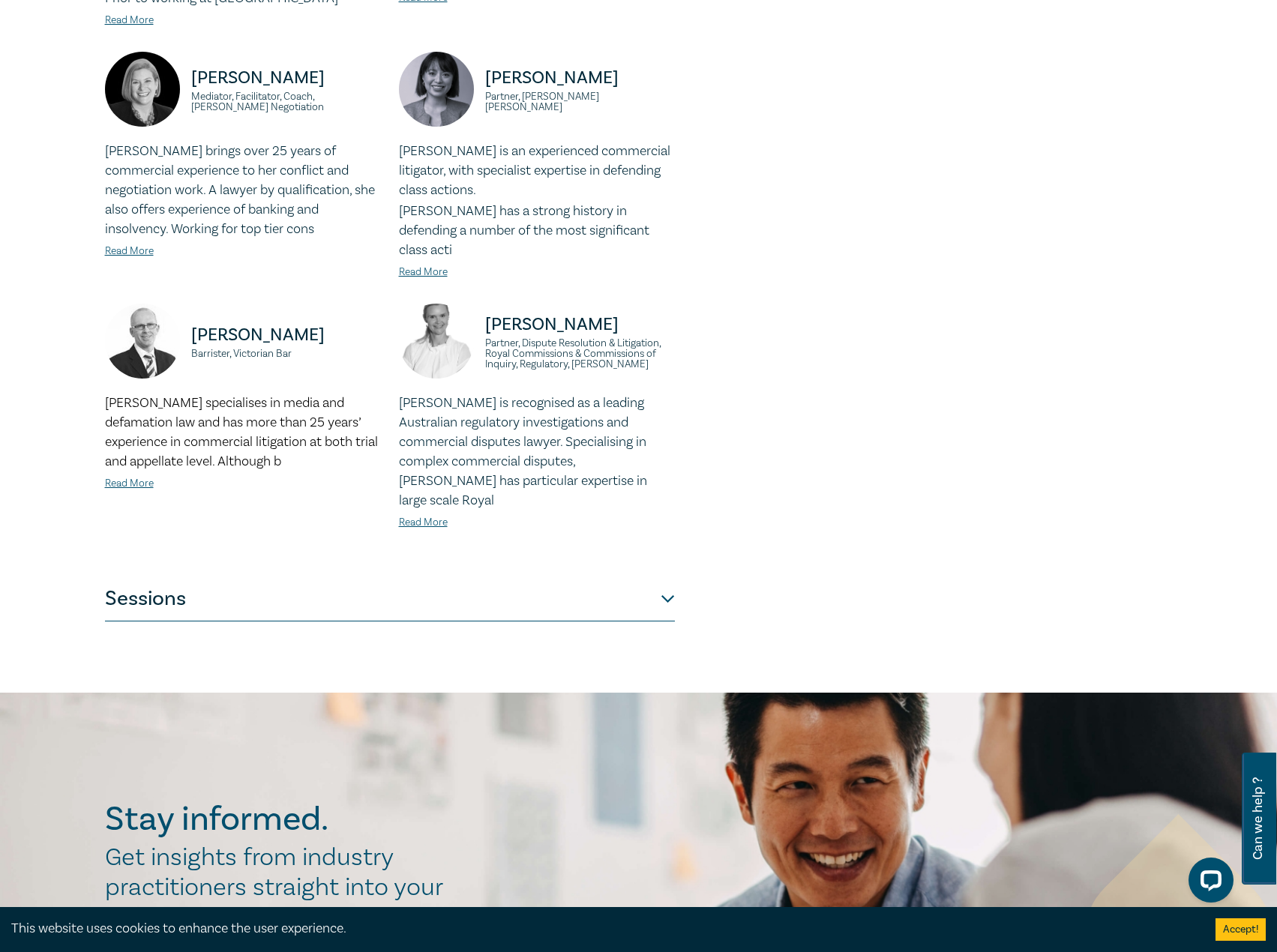
click at [295, 576] on button "Sessions" at bounding box center [390, 598] width 570 height 45
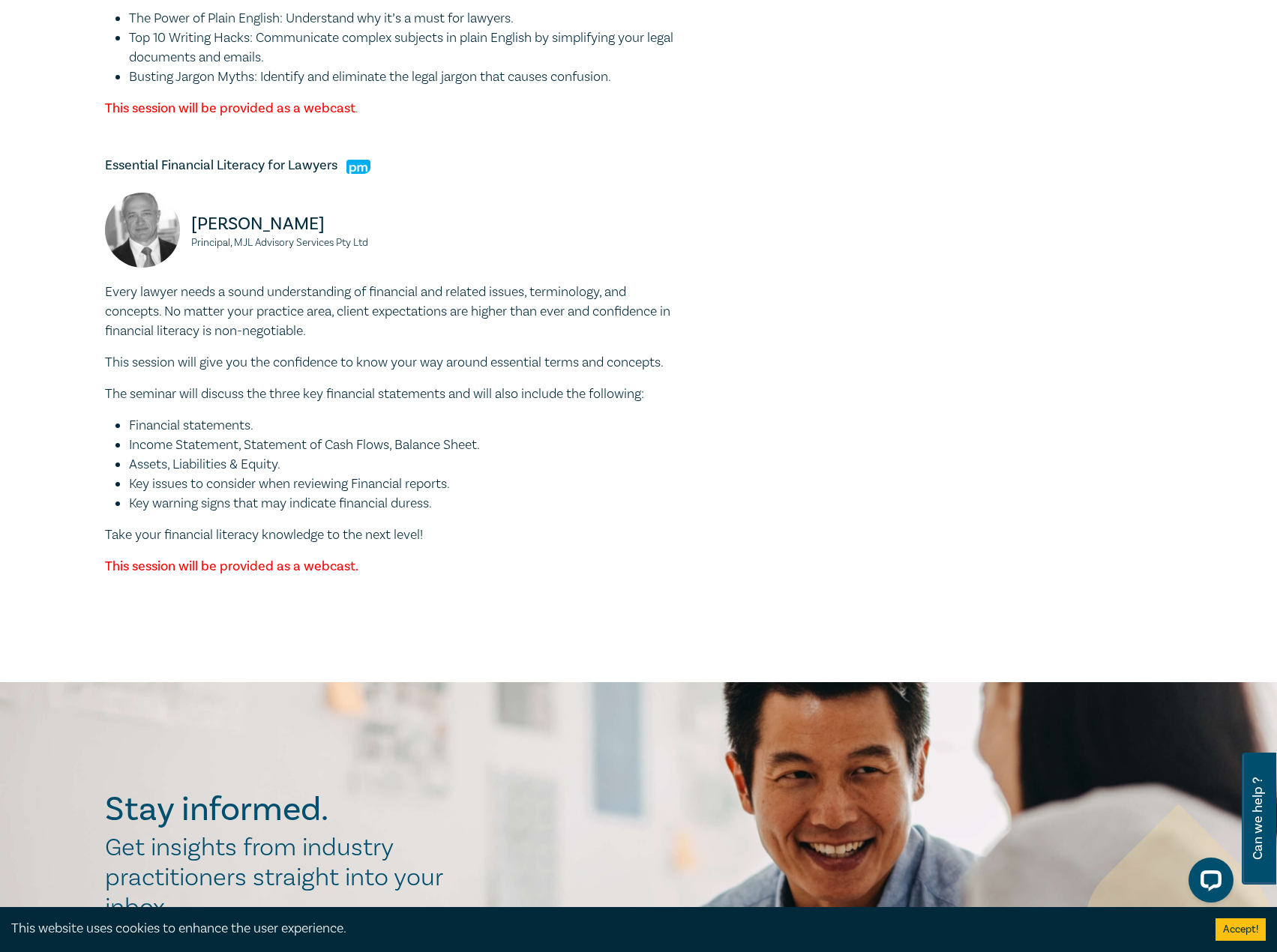
scroll to position [4947, 0]
